Goal: Information Seeking & Learning: Learn about a topic

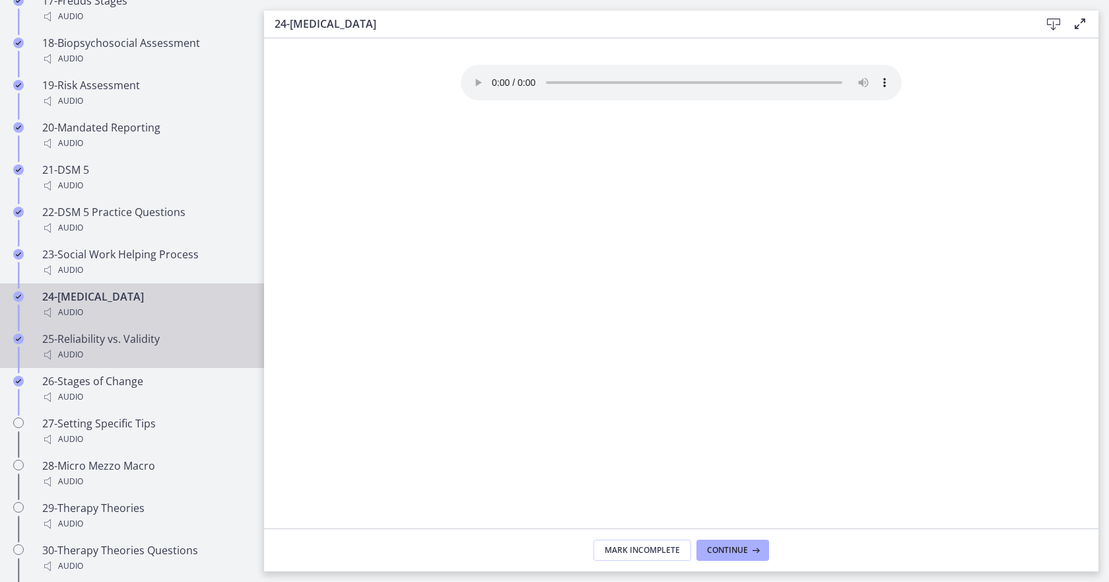
click at [69, 346] on div "25-Reliability vs. Validity Audio" at bounding box center [145, 347] width 206 height 32
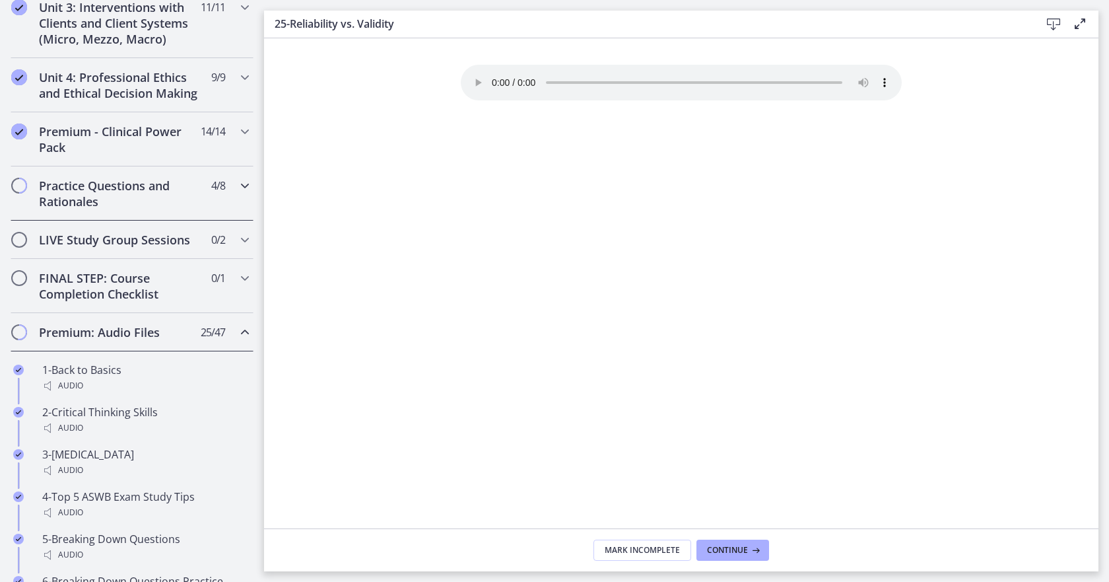
scroll to position [528, 0]
click at [733, 545] on span "Continue" at bounding box center [727, 550] width 41 height 11
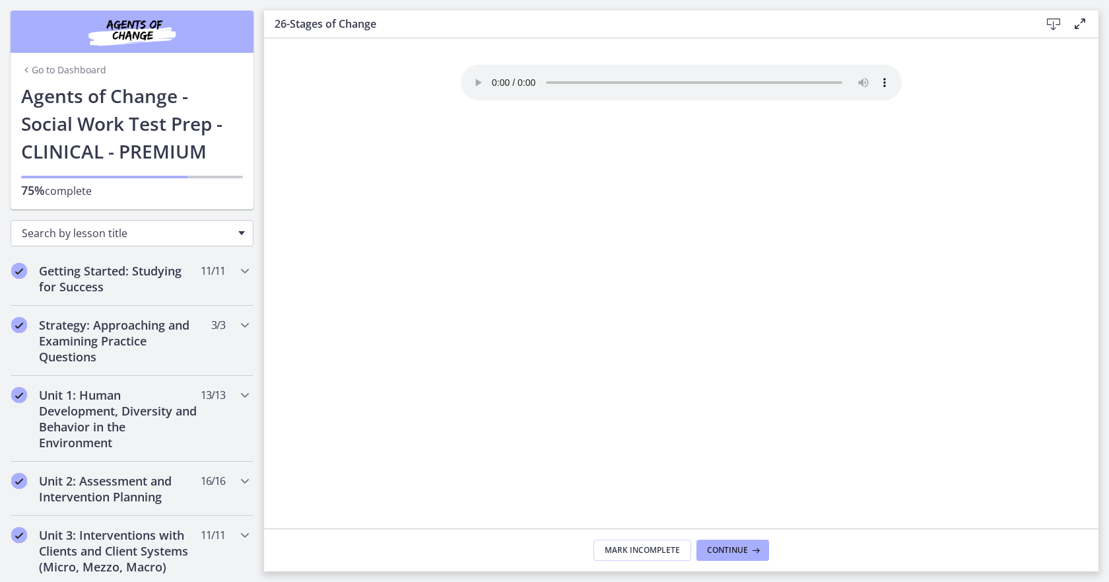
click at [229, 230] on div "Search by lesson title" at bounding box center [132, 233] width 243 height 26
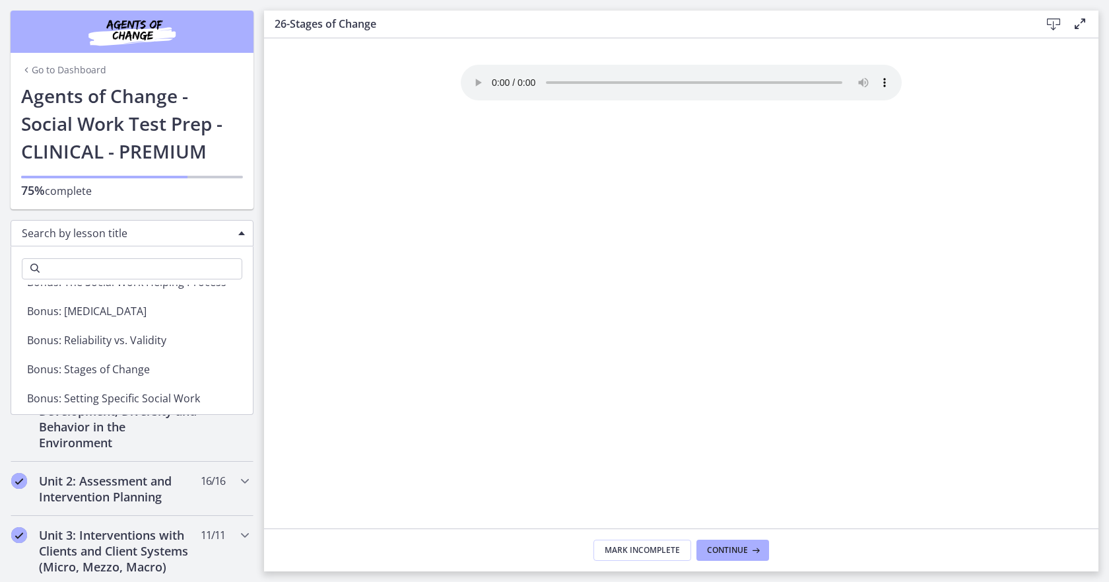
scroll to position [1651, 0]
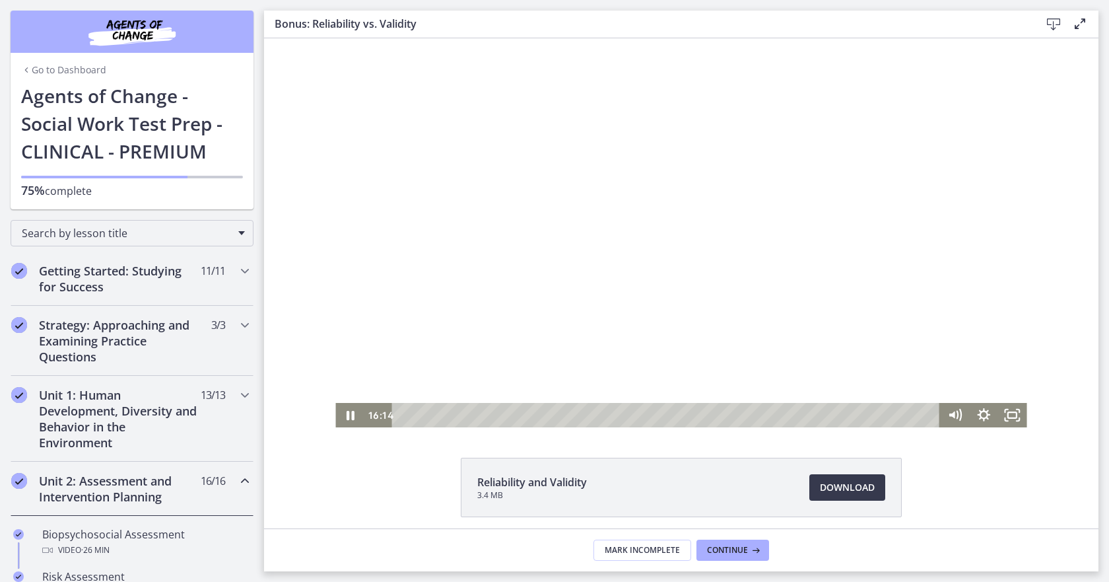
scroll to position [52, 0]
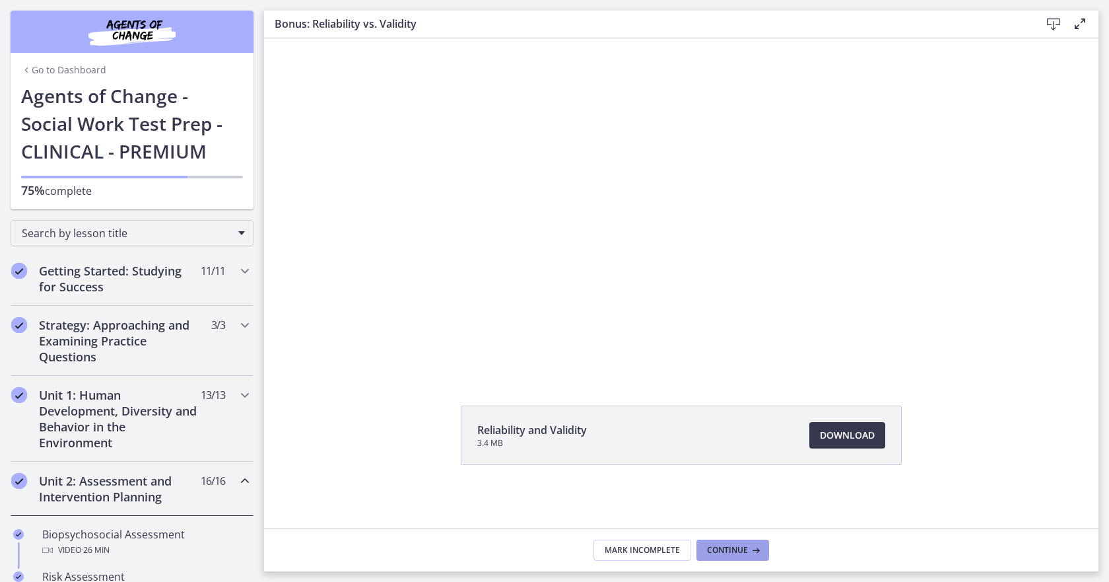
click at [731, 542] on button "Continue" at bounding box center [733, 549] width 73 height 21
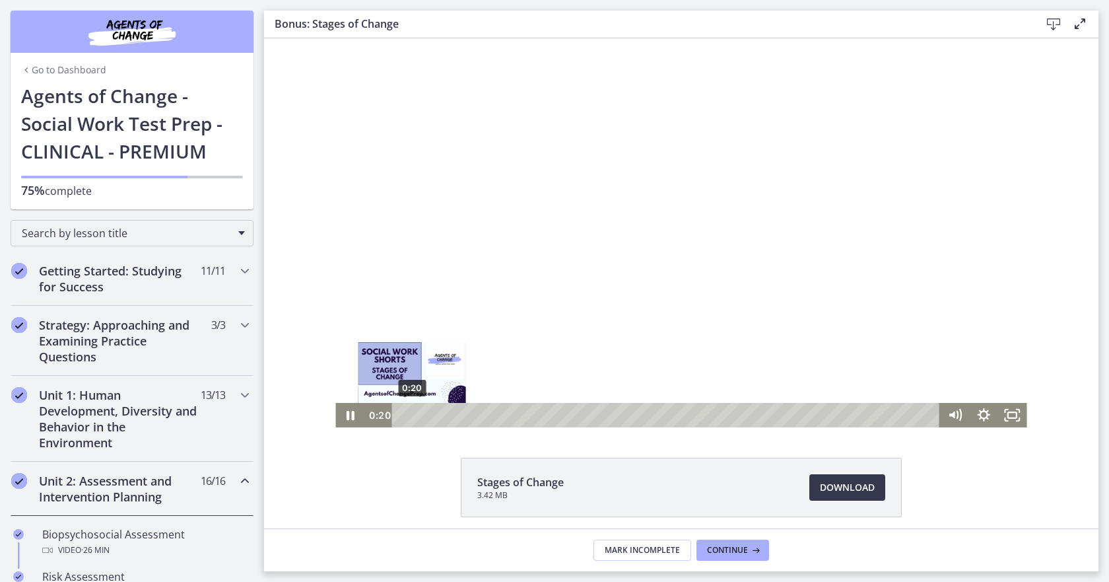
drag, startPoint x: 399, startPoint y: 415, endPoint x: 407, endPoint y: 415, distance: 8.6
click at [408, 415] on div "Playbar" at bounding box center [412, 415] width 8 height 8
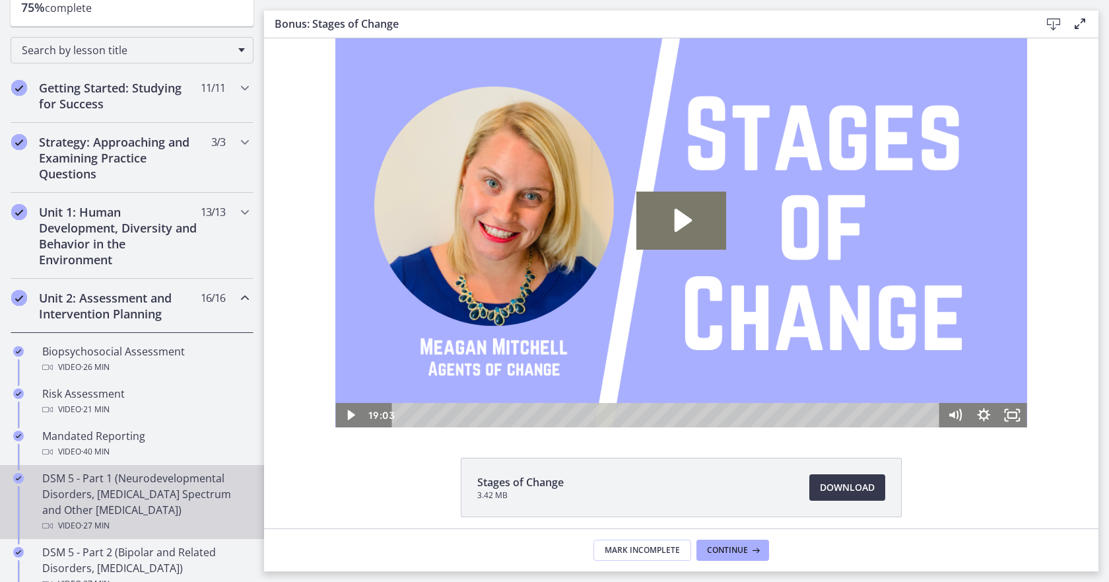
scroll to position [198, 0]
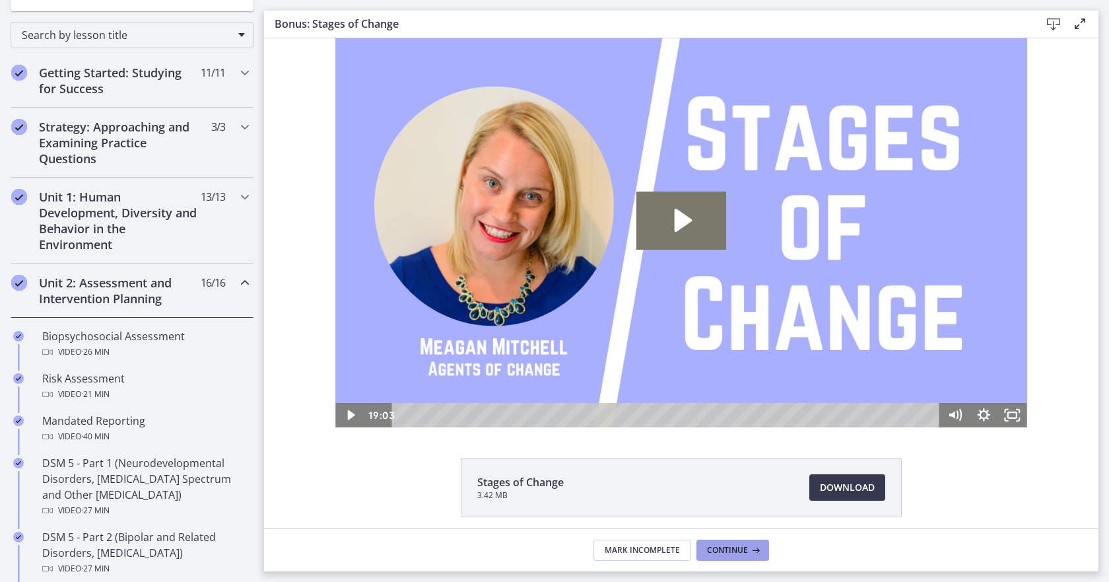
click at [733, 545] on span "Continue" at bounding box center [727, 550] width 41 height 11
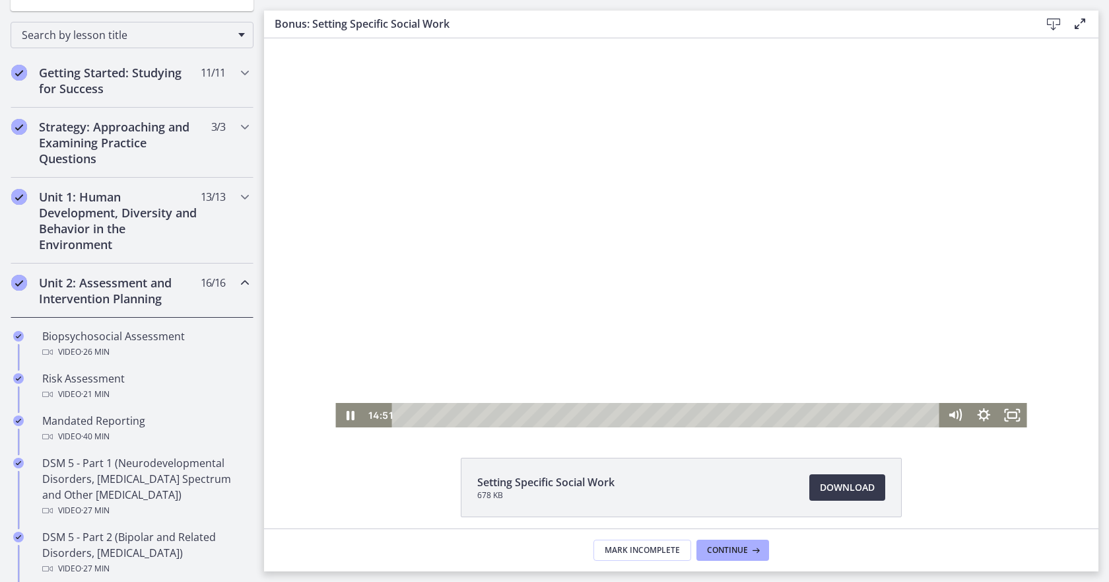
drag, startPoint x: 491, startPoint y: 419, endPoint x: 736, endPoint y: 437, distance: 245.7
click at [736, 427] on html "Click for sound @keyframes VOLUME_SMALL_WAVE_FLASH { 0% { opacity: 0; } 33% { o…" at bounding box center [681, 232] width 835 height 389
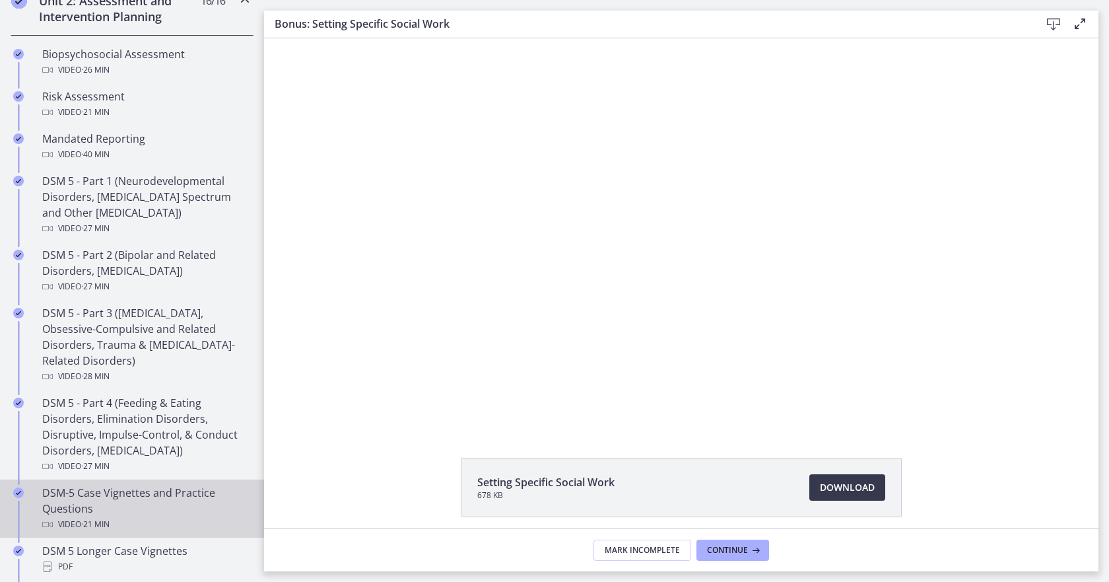
scroll to position [594, 0]
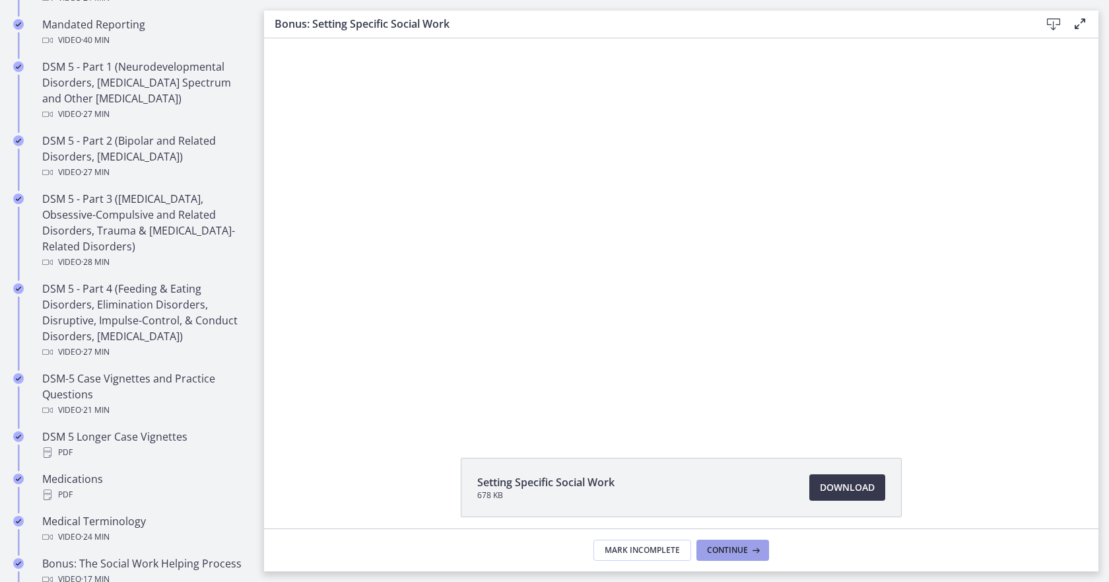
click at [727, 549] on span "Continue" at bounding box center [727, 550] width 41 height 11
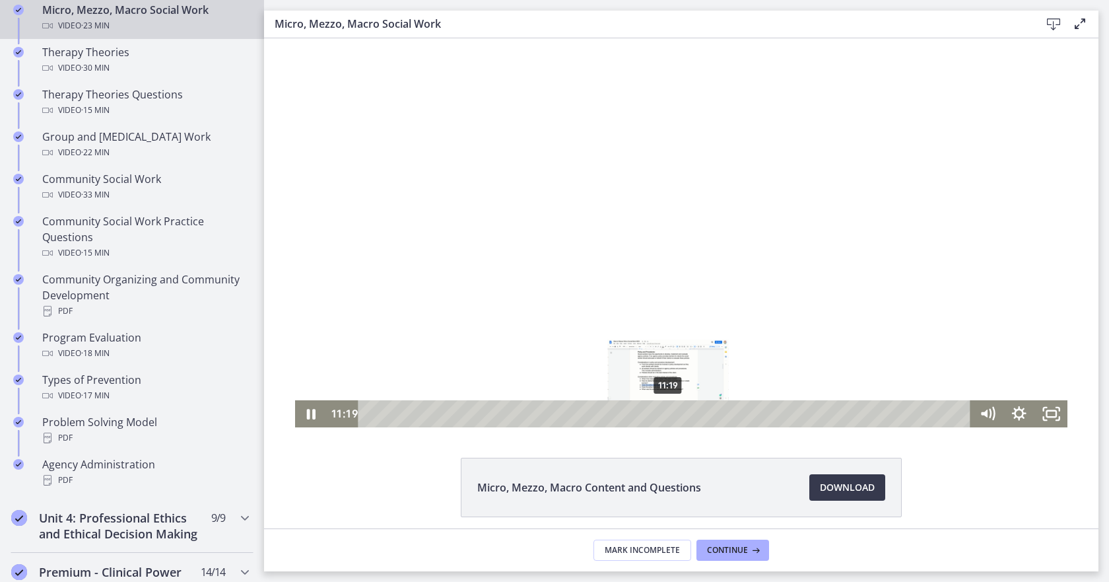
click at [667, 418] on div "11:19" at bounding box center [666, 413] width 593 height 27
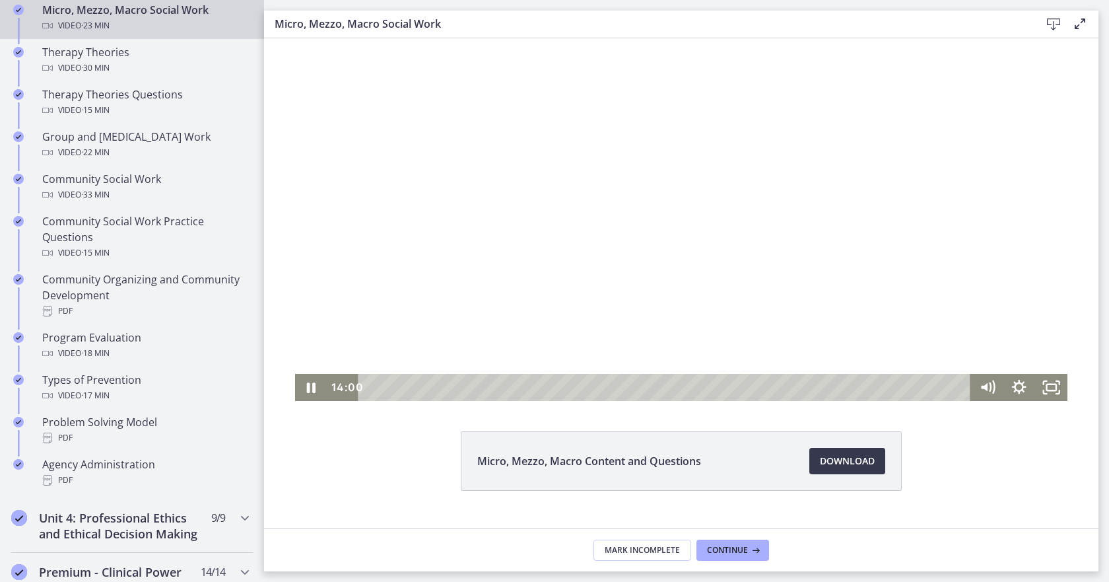
scroll to position [52, 0]
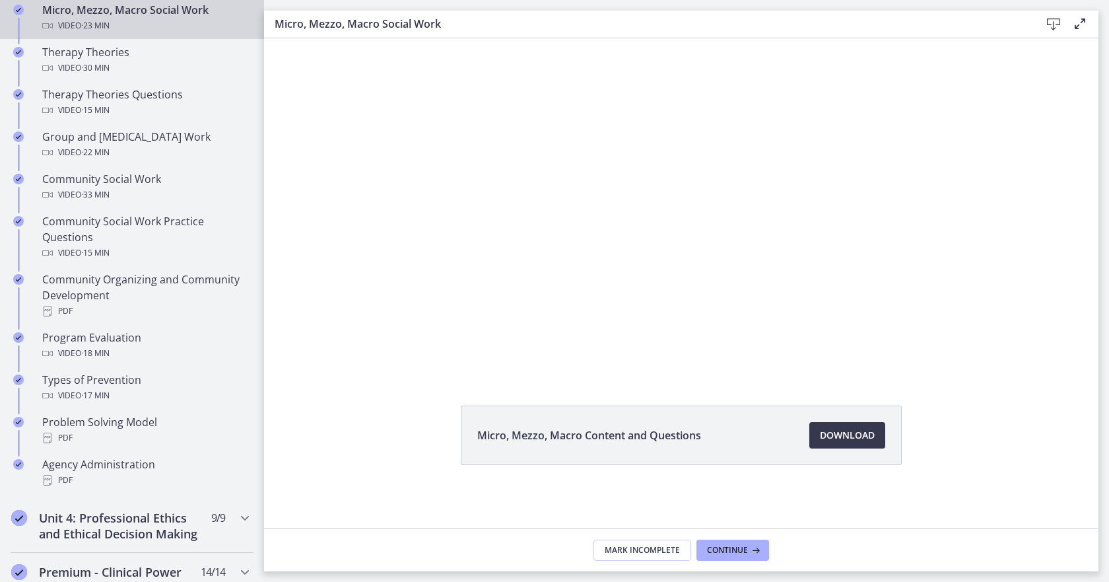
click at [363, 549] on footer "Mark Incomplete Continue" at bounding box center [681, 549] width 835 height 43
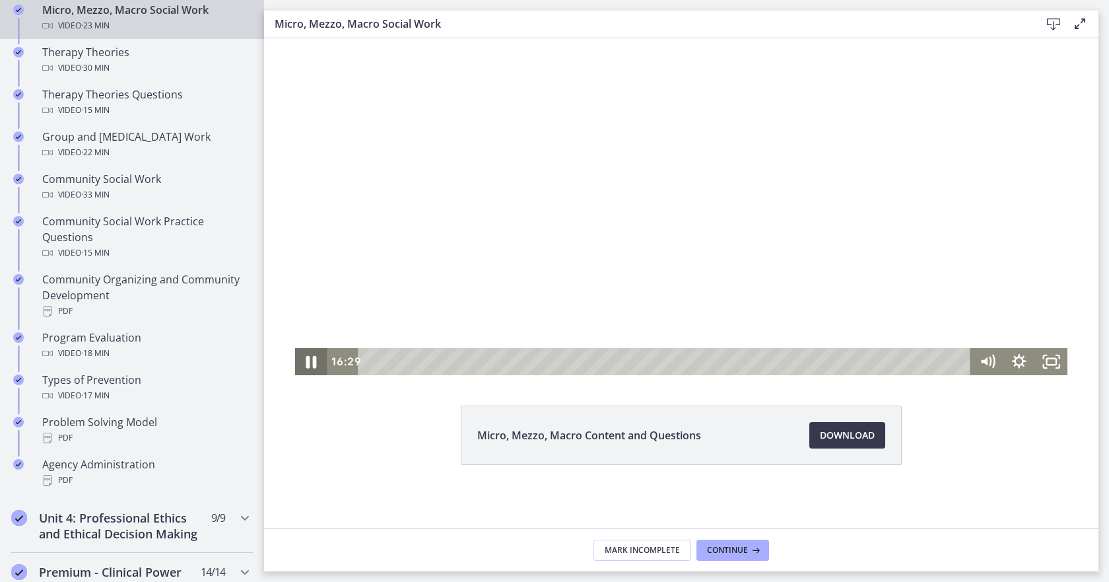
drag, startPoint x: 305, startPoint y: 361, endPoint x: 314, endPoint y: 359, distance: 9.5
click at [309, 361] on icon "Pause" at bounding box center [311, 362] width 11 height 13
